Goal: Book appointment/travel/reservation

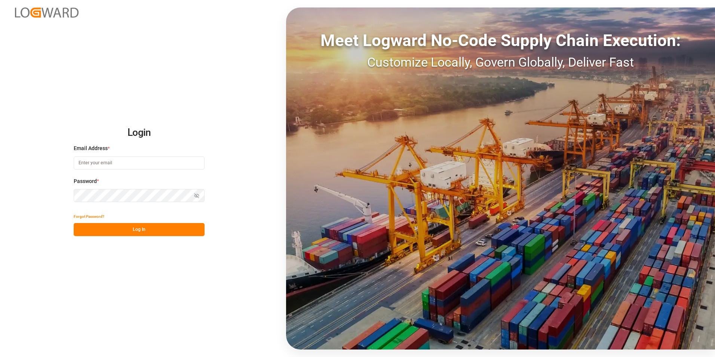
type input "[EMAIL_ADDRESS][DOMAIN_NAME]"
click at [141, 229] on button "Log In" at bounding box center [139, 229] width 131 height 13
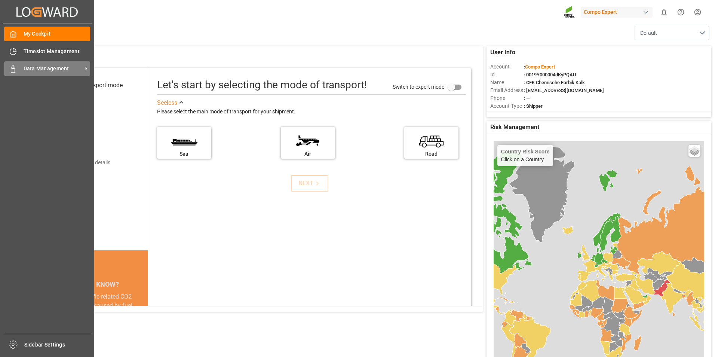
click at [34, 68] on span "Data Management" at bounding box center [53, 69] width 59 height 8
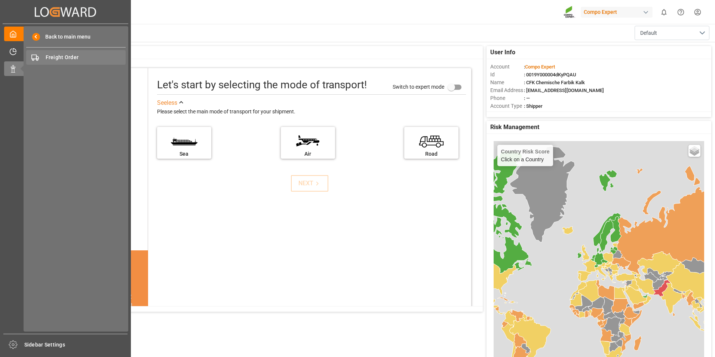
click at [62, 56] on span "Freight Order" at bounding box center [86, 57] width 80 height 8
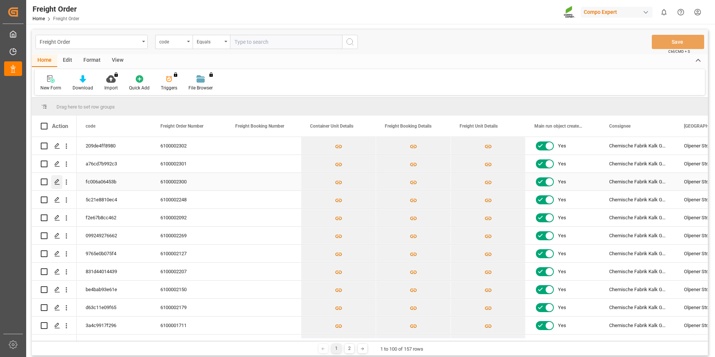
click at [57, 182] on icon "Press SPACE to select this row." at bounding box center [57, 182] width 6 height 6
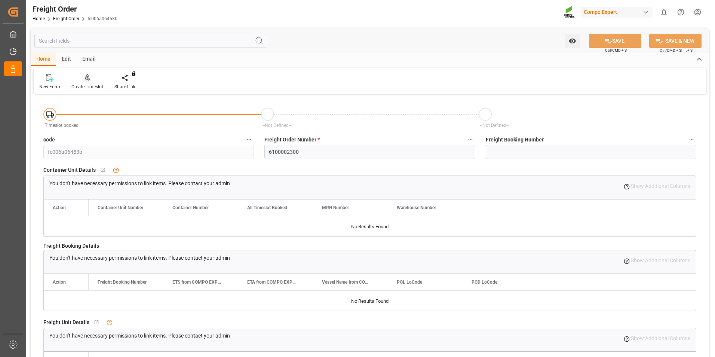
click at [89, 77] on icon at bounding box center [87, 77] width 5 height 7
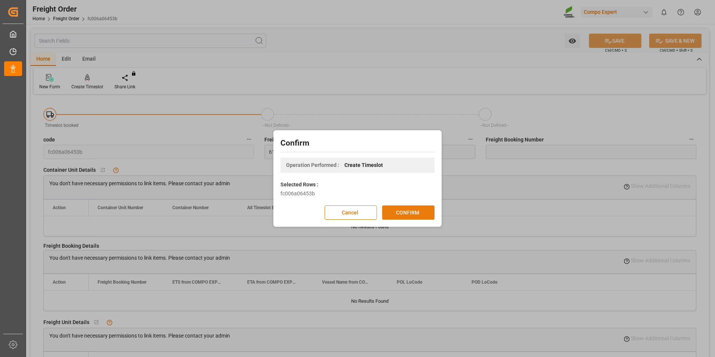
click at [406, 213] on button "CONFIRM" at bounding box center [408, 212] width 52 height 14
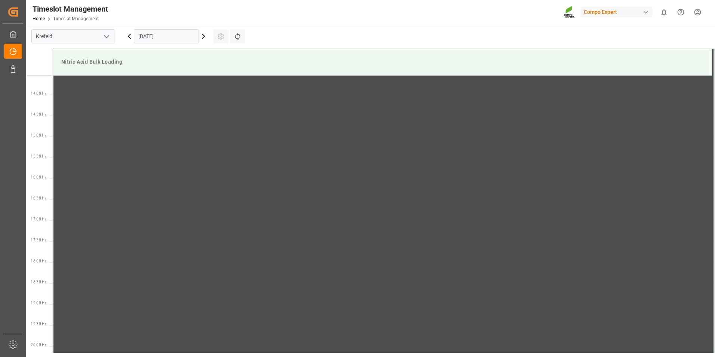
scroll to position [581, 0]
click at [159, 37] on input "01.10.2025" at bounding box center [166, 36] width 65 height 14
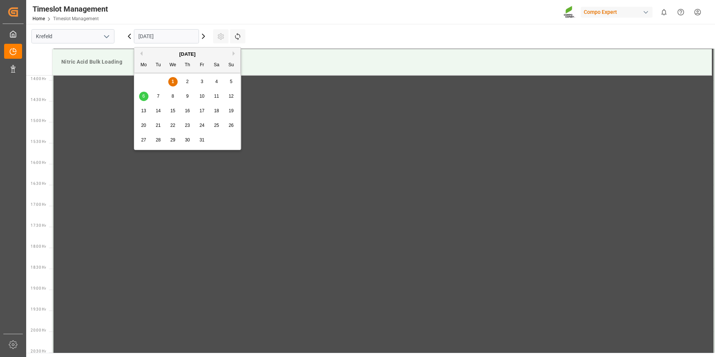
click at [187, 99] on span "9" at bounding box center [187, 95] width 3 height 5
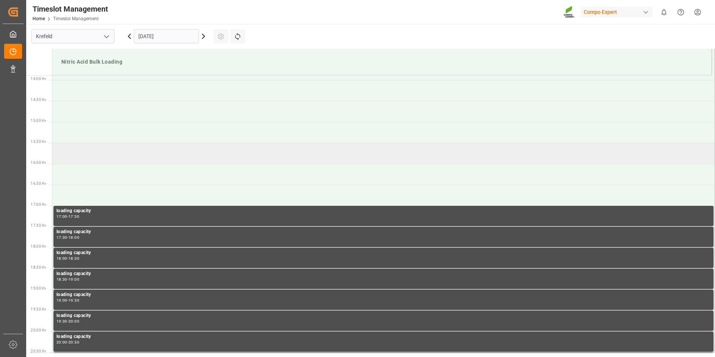
click at [82, 159] on td at bounding box center [383, 153] width 663 height 21
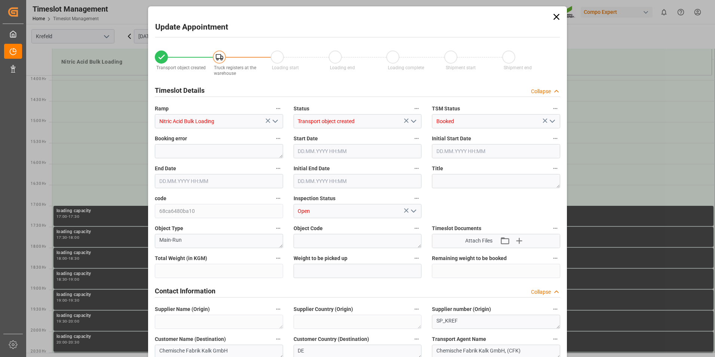
type input "9000"
type input "0"
type input "09.10.2025 15:30"
type input "09.10.2025 16:00"
type input "01.10.2025 14:53"
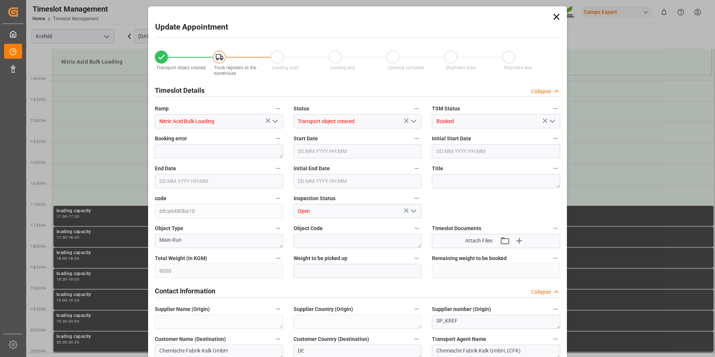
type input "01.10.2025 13:21"
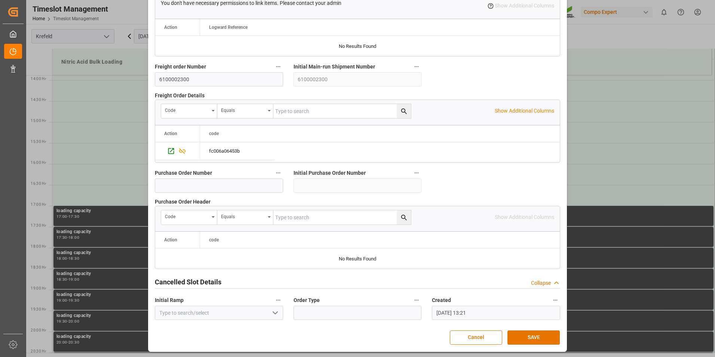
scroll to position [679, 0]
click at [534, 335] on button "SAVE" at bounding box center [533, 337] width 52 height 14
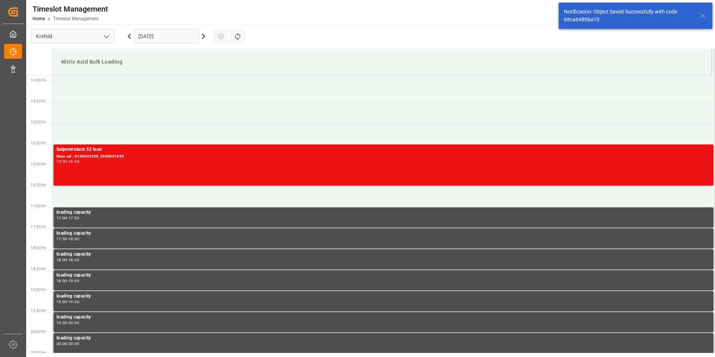
scroll to position [581, 0]
